Goal: Navigation & Orientation: Find specific page/section

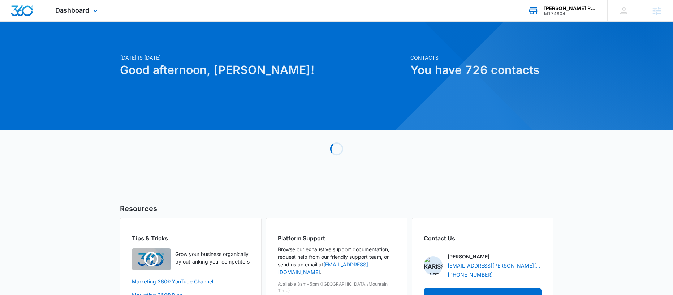
click at [551, 15] on div "M174804" at bounding box center [570, 13] width 53 height 5
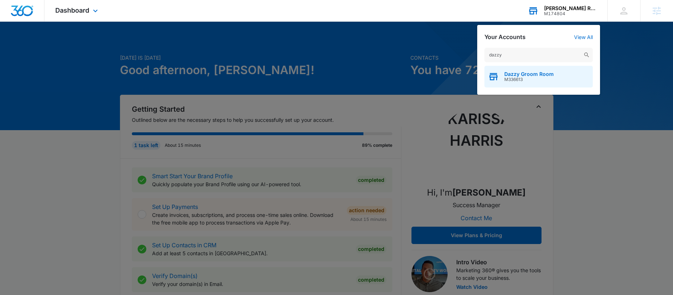
type input "dazzy"
click at [522, 74] on span "Dazzy Groom Room" at bounding box center [528, 74] width 49 height 6
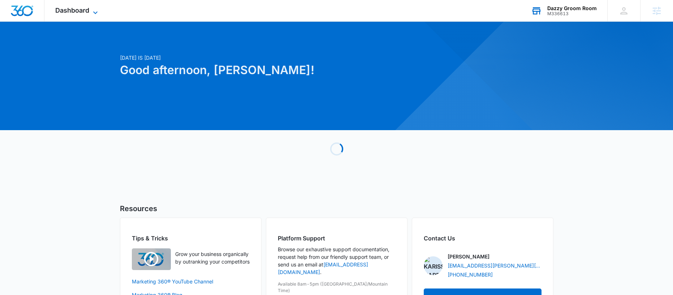
click at [97, 12] on icon at bounding box center [95, 12] width 9 height 9
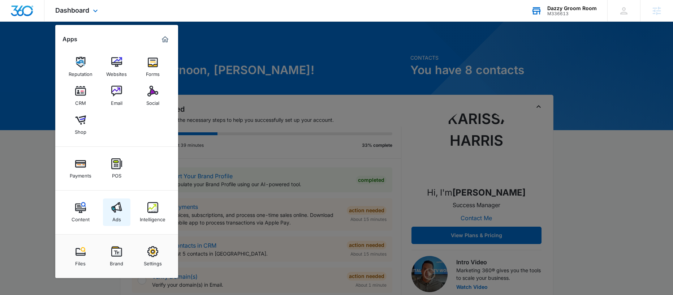
click at [124, 211] on link "Ads" at bounding box center [116, 211] width 27 height 27
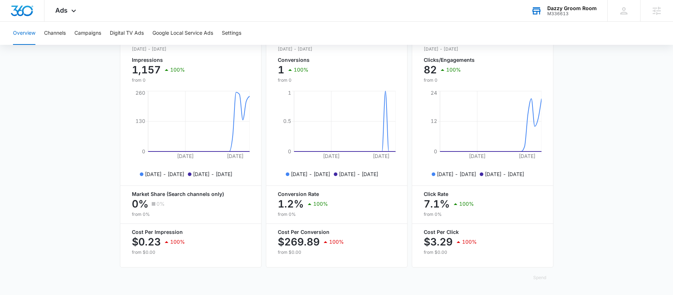
scroll to position [297, 0]
click at [59, 35] on button "Channels" at bounding box center [55, 33] width 22 height 23
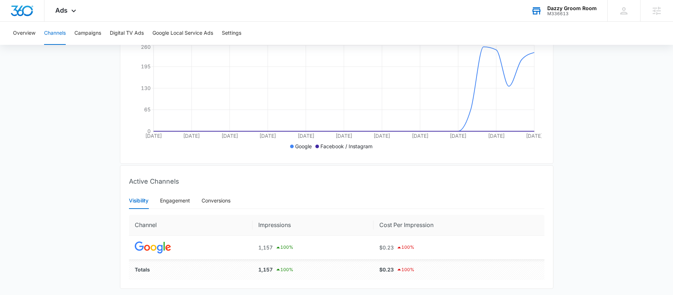
scroll to position [31, 0]
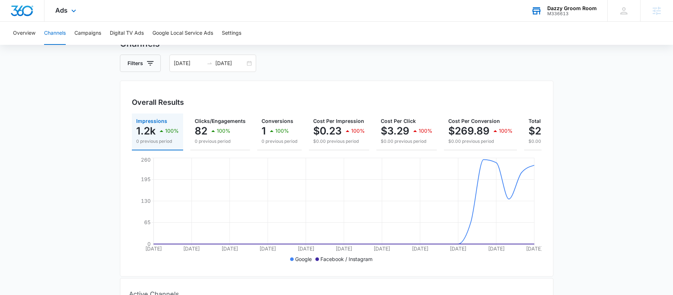
click at [68, 9] on div "Ads Apps Reputation Websites Forms CRM Email Social Shop Payments POS Content A…" at bounding box center [66, 10] width 44 height 21
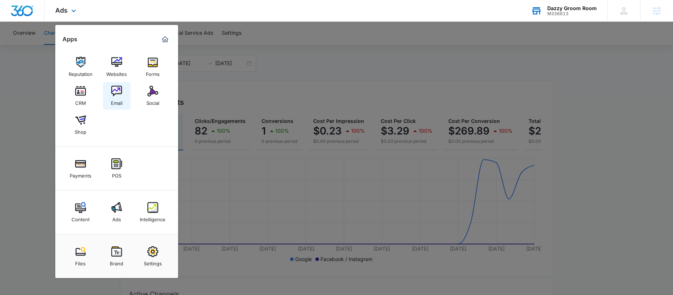
click at [118, 94] on img at bounding box center [116, 91] width 11 height 11
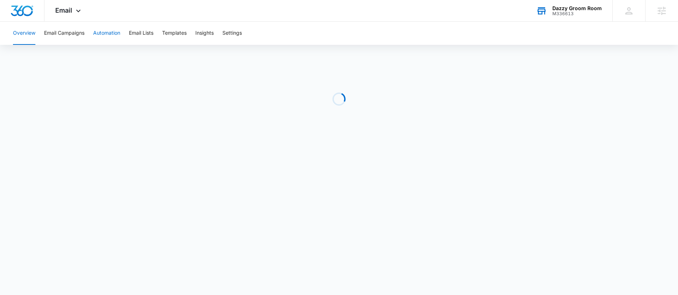
click at [116, 33] on button "Automation" at bounding box center [106, 33] width 27 height 23
click at [79, 12] on icon at bounding box center [78, 12] width 4 height 3
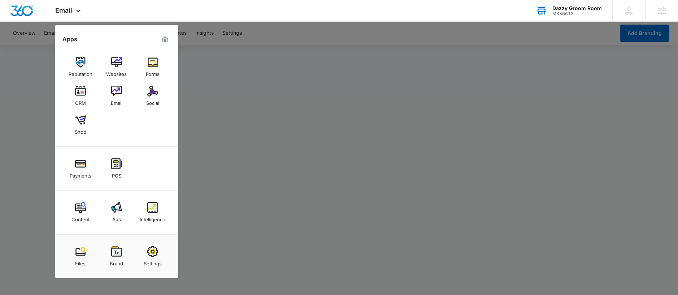
click at [79, 209] on img at bounding box center [80, 207] width 11 height 11
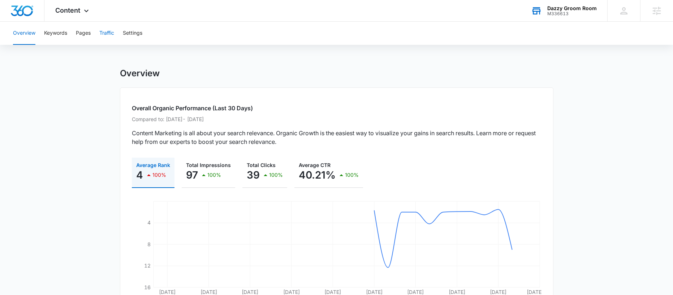
click at [113, 29] on button "Traffic" at bounding box center [106, 33] width 15 height 23
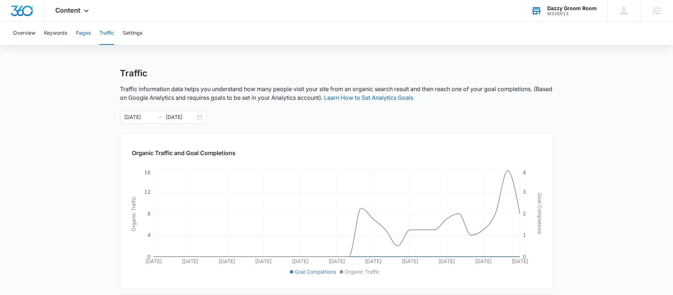
click at [82, 35] on button "Pages" at bounding box center [83, 33] width 15 height 23
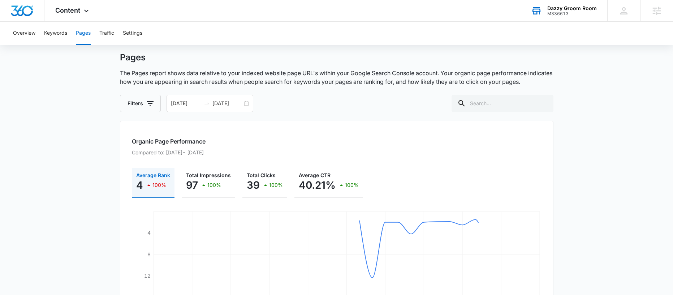
scroll to position [277, 0]
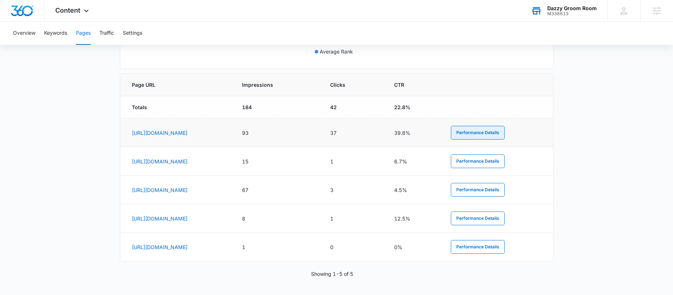
click at [505, 135] on button "Performance Details" at bounding box center [478, 133] width 54 height 14
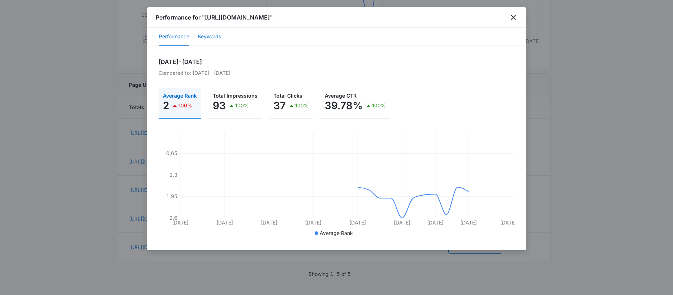
click at [217, 35] on button "Keywords" at bounding box center [209, 36] width 23 height 17
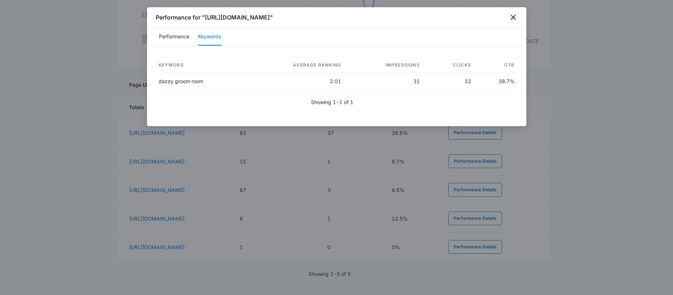
click at [516, 16] on icon "close" at bounding box center [513, 17] width 9 height 9
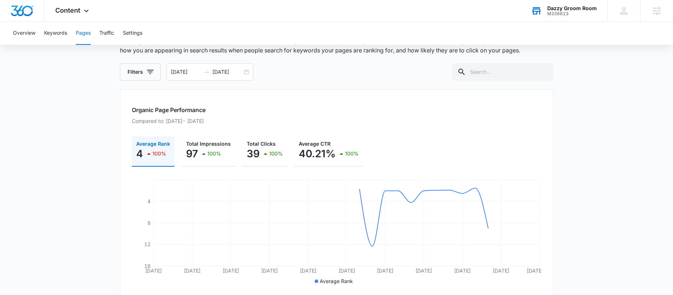
scroll to position [0, 0]
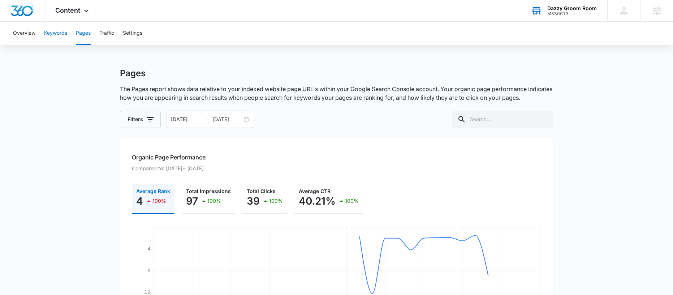
click at [64, 40] on button "Keywords" at bounding box center [55, 33] width 23 height 23
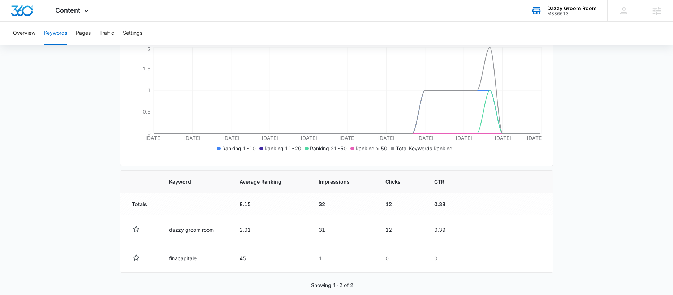
scroll to position [139, 0]
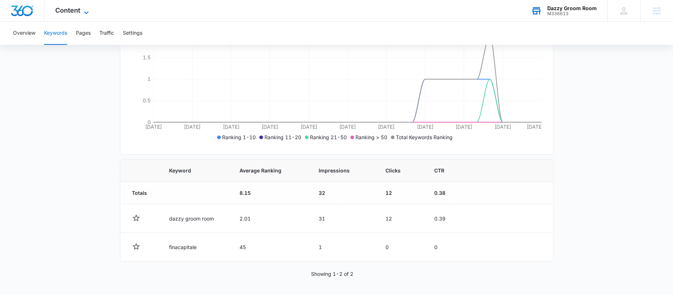
click at [72, 12] on span "Content" at bounding box center [67, 11] width 25 height 8
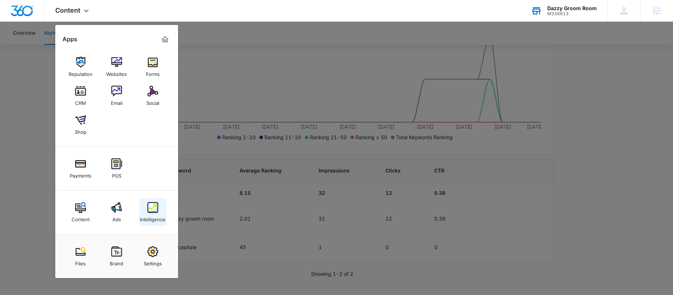
click at [157, 206] on img at bounding box center [152, 207] width 11 height 11
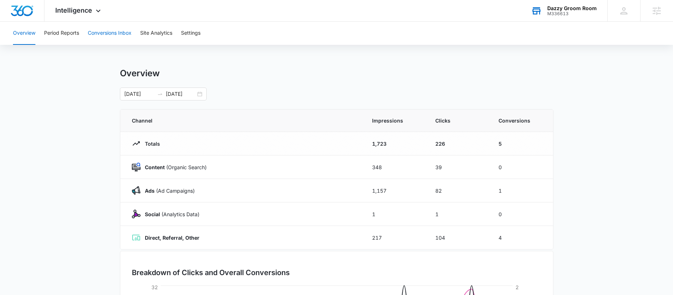
click at [114, 36] on button "Conversions Inbox" at bounding box center [110, 33] width 44 height 23
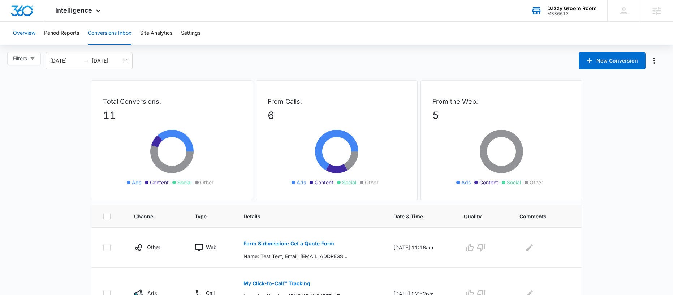
click at [35, 38] on button "Overview" at bounding box center [24, 33] width 22 height 23
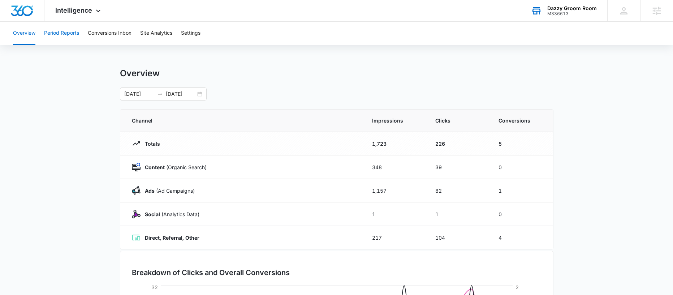
click at [59, 37] on button "Period Reports" at bounding box center [61, 33] width 35 height 23
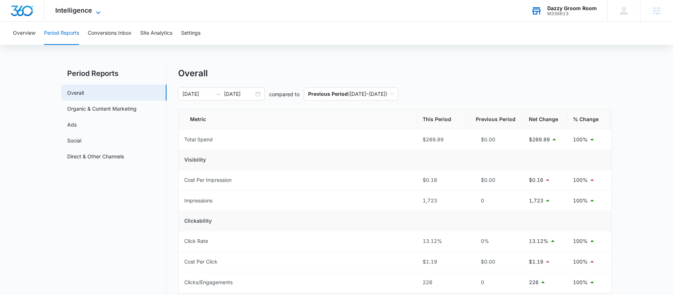
click at [101, 6] on div "Intelligence Apps Reputation Websites Forms CRM Email Social Shop Payments POS …" at bounding box center [78, 10] width 69 height 21
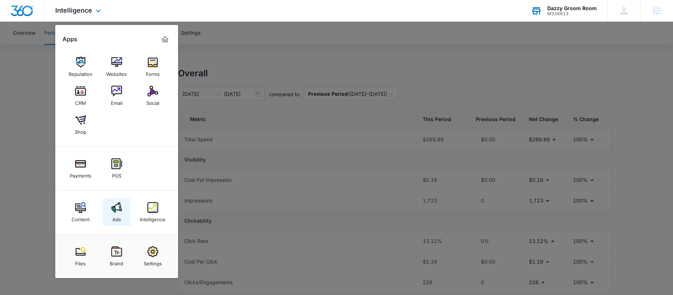
click at [122, 207] on link "Ads" at bounding box center [116, 211] width 27 height 27
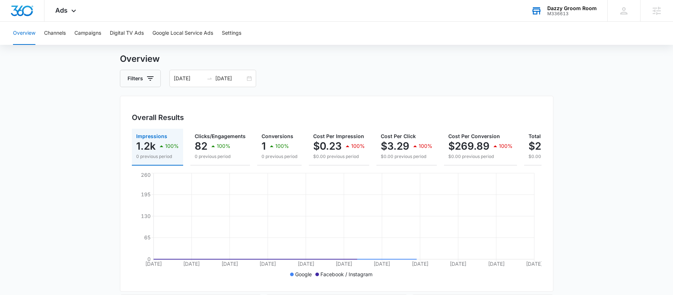
scroll to position [81, 0]
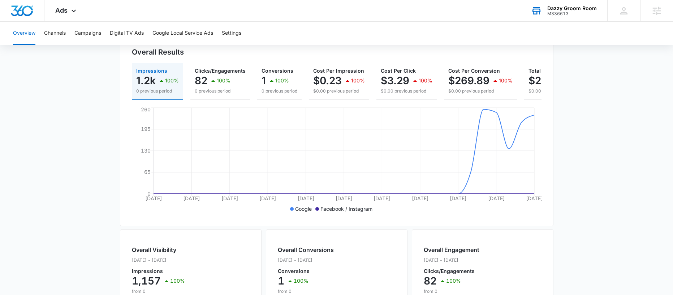
click at [561, 15] on div "M336613" at bounding box center [571, 13] width 49 height 5
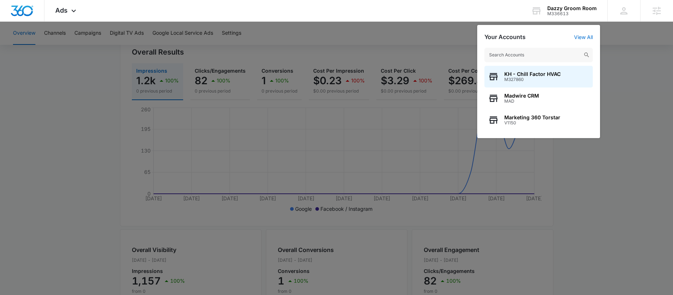
click at [555, 55] on input "text" at bounding box center [538, 55] width 108 height 14
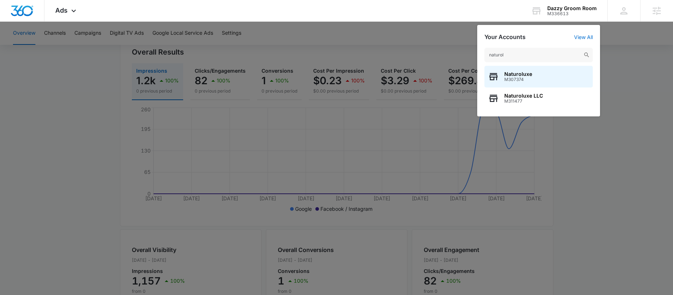
type input "naturol"
click at [516, 72] on span "Naturoluxe" at bounding box center [518, 74] width 28 height 6
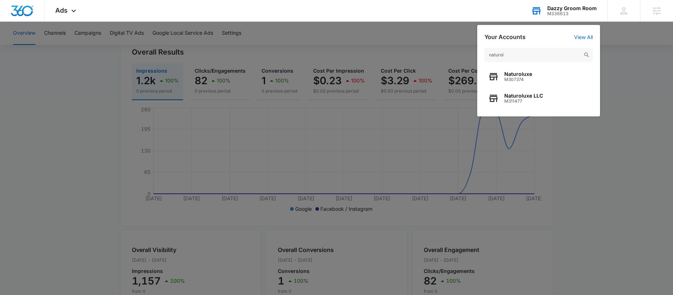
scroll to position [0, 0]
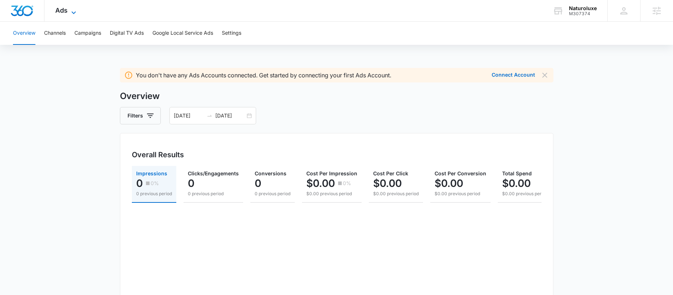
click at [60, 9] on span "Ads" at bounding box center [61, 11] width 12 height 8
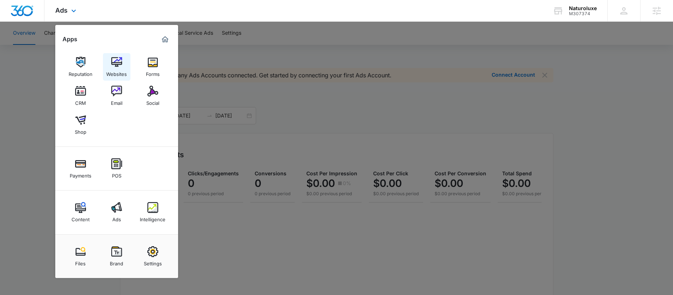
click at [107, 59] on link "Websites" at bounding box center [116, 66] width 27 height 27
